Goal: Task Accomplishment & Management: Manage account settings

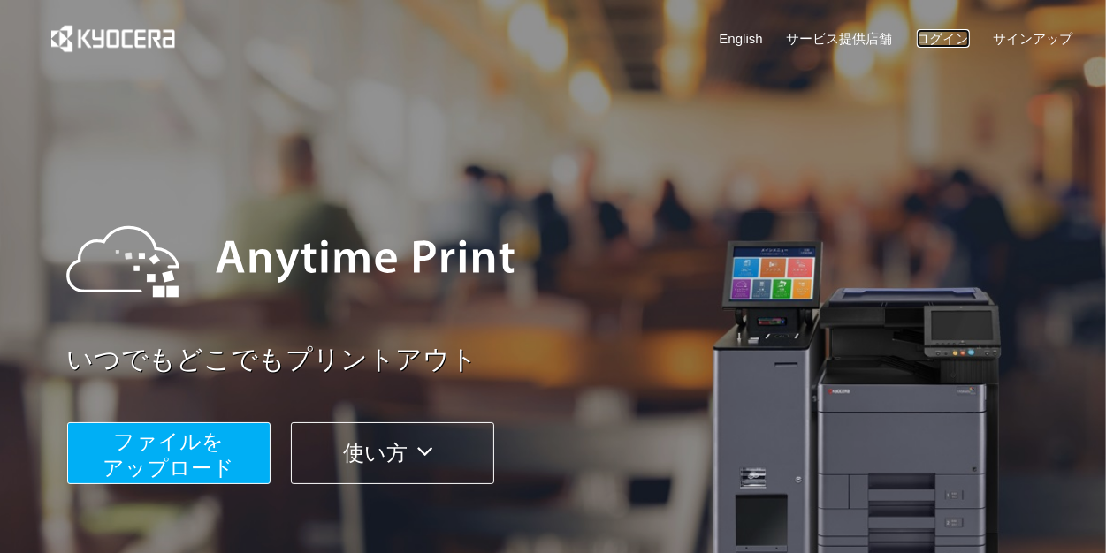
click at [941, 31] on link "ログイン" at bounding box center [943, 38] width 53 height 19
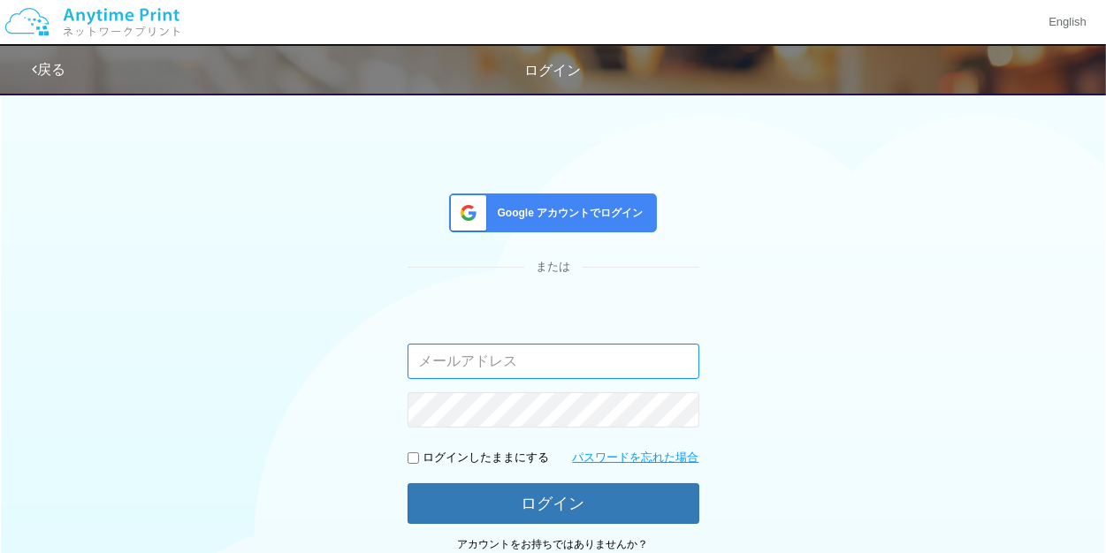
click at [552, 374] on input "email" at bounding box center [554, 361] width 292 height 35
paste input "[EMAIL_ADDRESS][DOMAIN_NAME]"
type input "[EMAIL_ADDRESS][DOMAIN_NAME]"
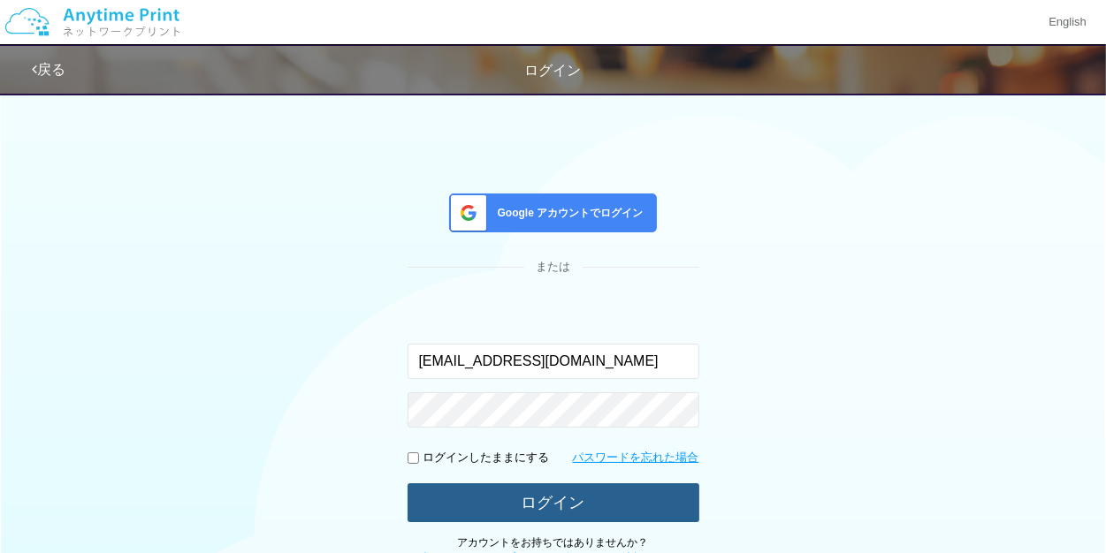
click at [526, 487] on button "ログイン" at bounding box center [554, 503] width 292 height 39
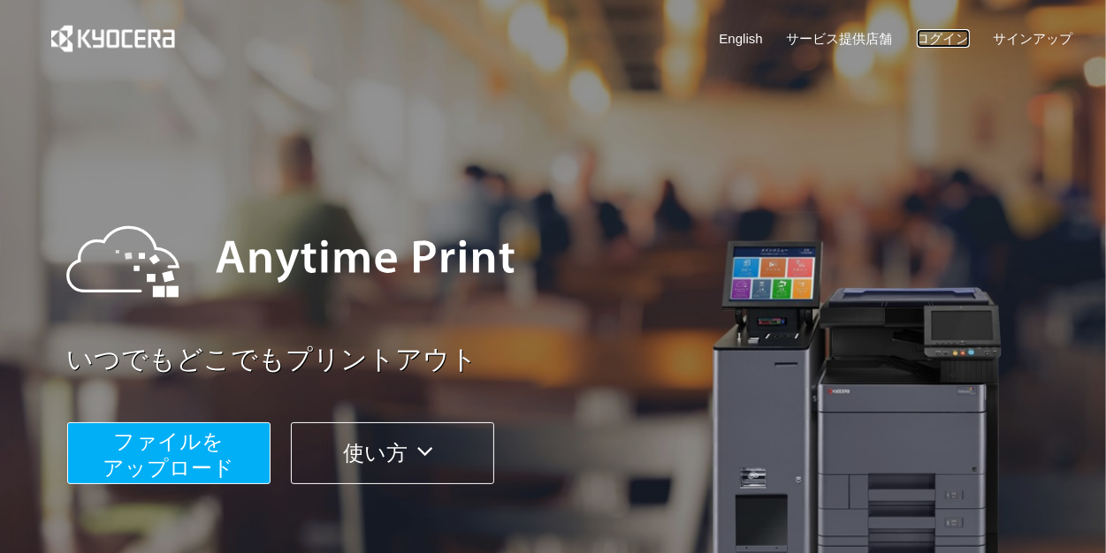
click at [944, 40] on link "ログイン" at bounding box center [943, 38] width 53 height 19
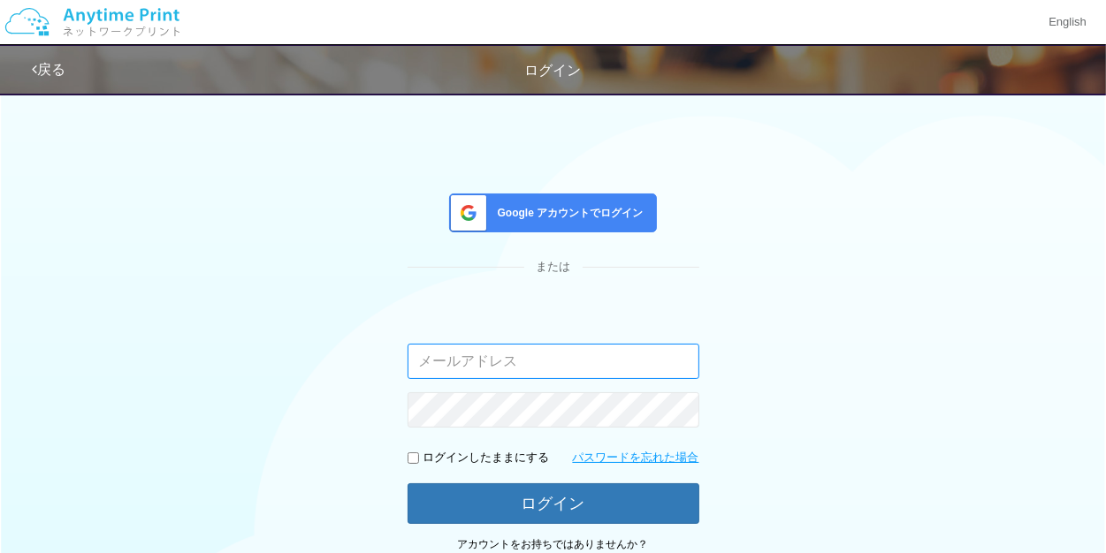
click at [438, 360] on input "email" at bounding box center [554, 361] width 292 height 35
paste input "[EMAIL_ADDRESS][DOMAIN_NAME]"
type input "[EMAIL_ADDRESS][DOMAIN_NAME]"
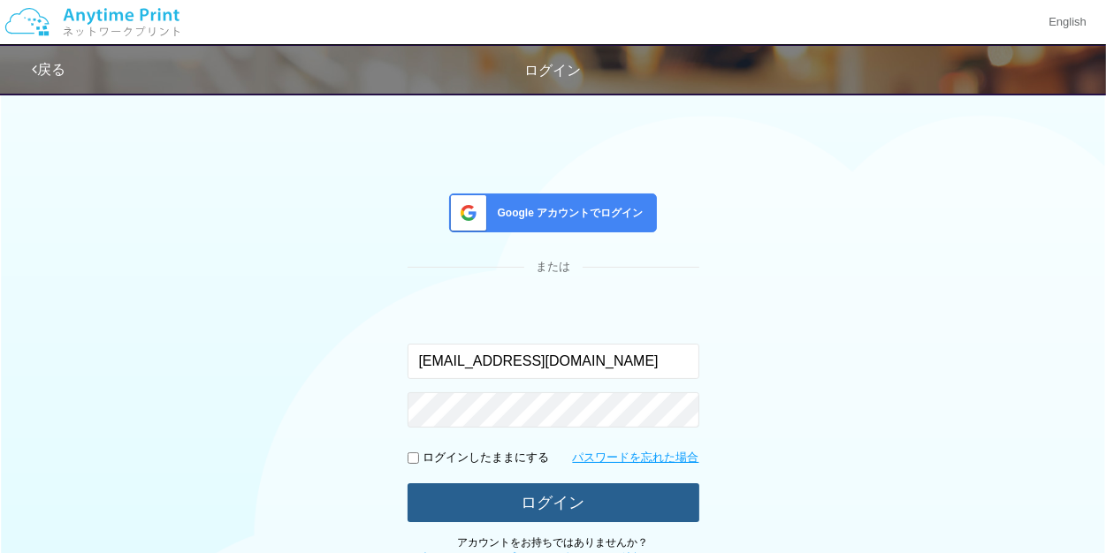
click at [579, 493] on button "ログイン" at bounding box center [554, 503] width 292 height 39
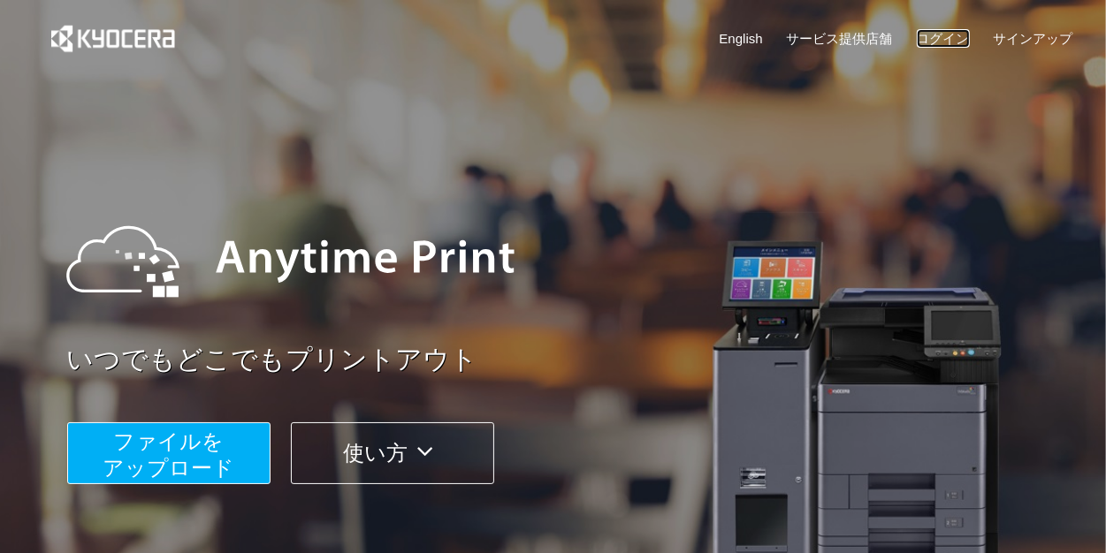
click at [924, 37] on link "ログイン" at bounding box center [943, 38] width 53 height 19
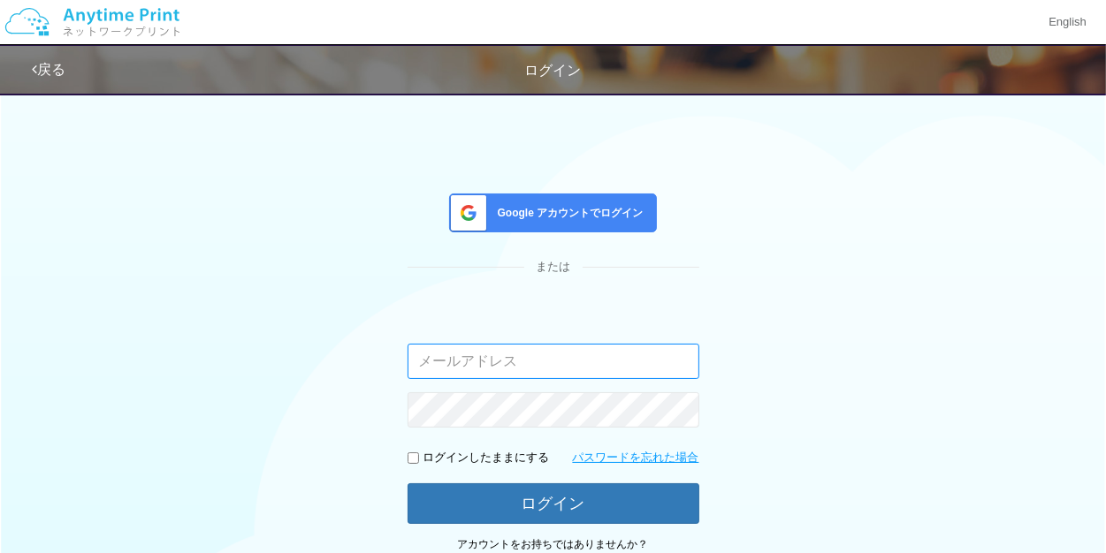
click at [518, 362] on input "email" at bounding box center [554, 361] width 292 height 35
paste input "[EMAIL_ADDRESS][DOMAIN_NAME]"
type input "[EMAIL_ADDRESS][DOMAIN_NAME]"
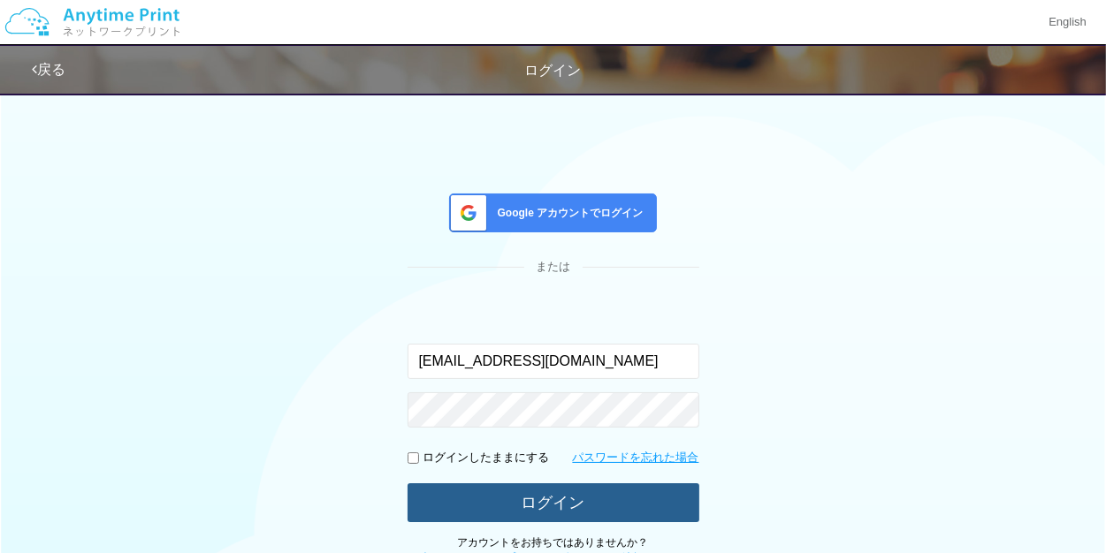
click at [494, 496] on button "ログイン" at bounding box center [554, 503] width 292 height 39
